Goal: Navigation & Orientation: Find specific page/section

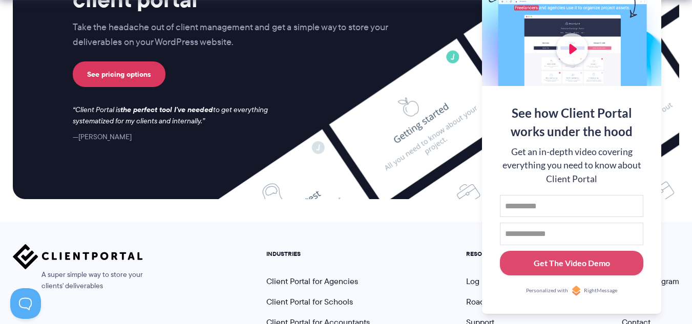
scroll to position [4381, 0]
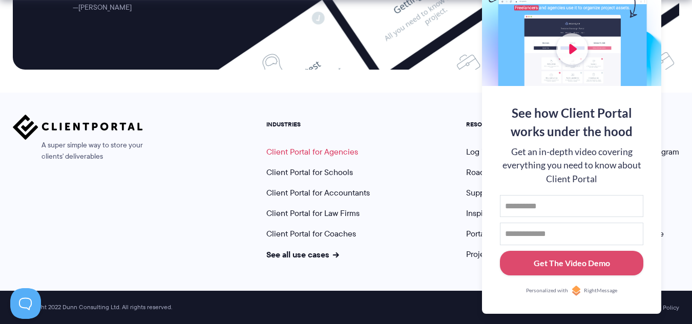
click at [338, 155] on link "Client Portal for Agencies" at bounding box center [312, 152] width 92 height 12
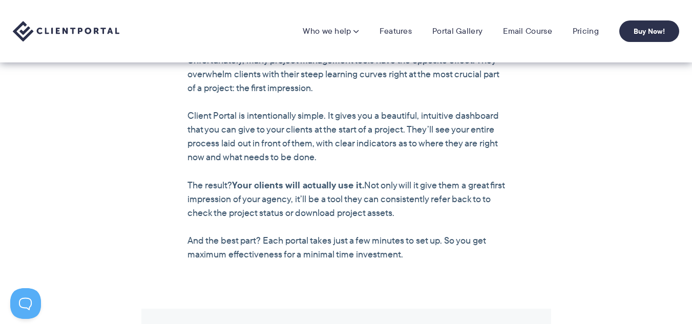
scroll to position [768, 0]
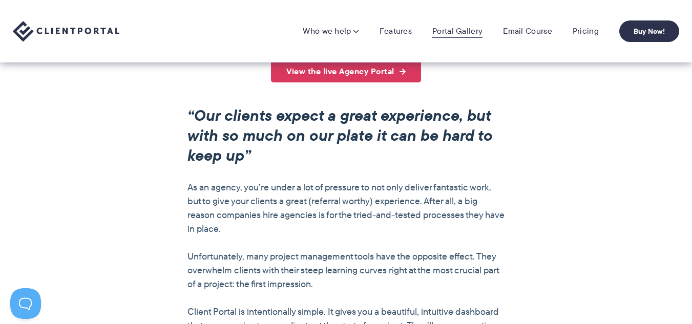
click at [464, 32] on link "Portal Gallery" at bounding box center [457, 31] width 50 height 10
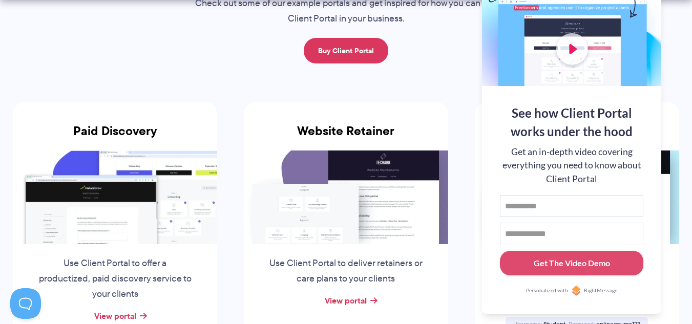
scroll to position [205, 0]
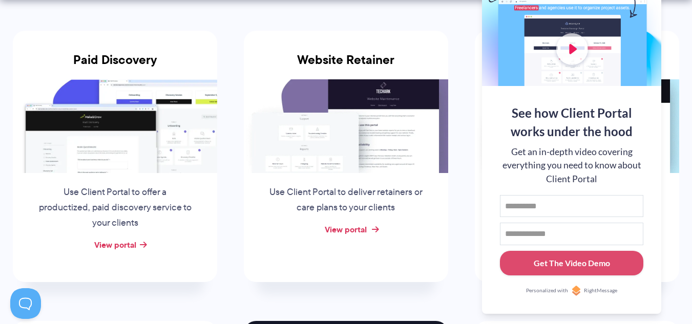
click at [348, 233] on link "View portal" at bounding box center [346, 229] width 42 height 12
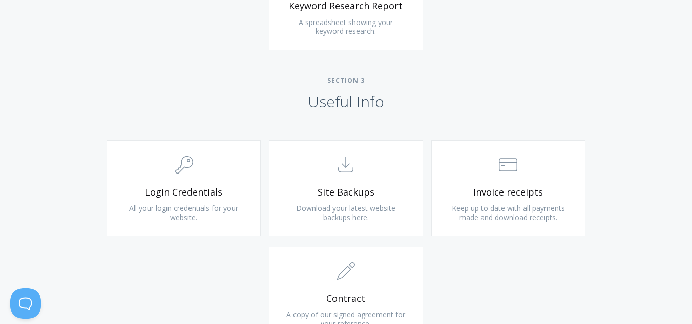
scroll to position [877, 0]
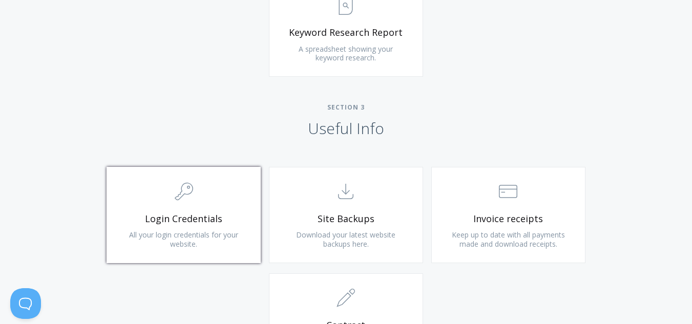
click at [187, 216] on span "Login Credentials" at bounding box center [183, 219] width 122 height 12
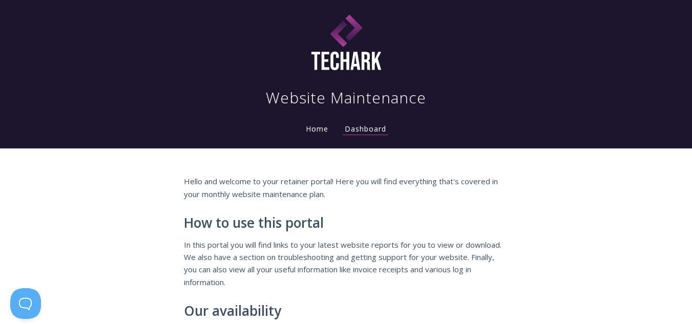
scroll to position [0, 0]
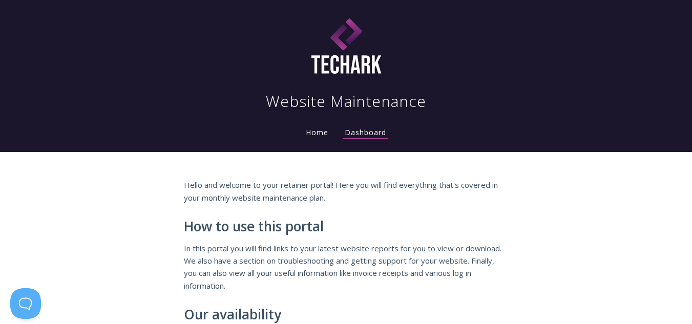
click at [314, 134] on link "Home" at bounding box center [317, 133] width 27 height 10
